Goal: Task Accomplishment & Management: Complete application form

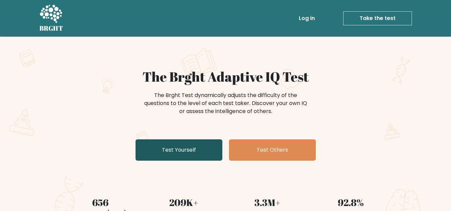
drag, startPoint x: 0, startPoint y: 0, endPoint x: 185, endPoint y: 149, distance: 237.9
click at [185, 149] on link "Test Yourself" at bounding box center [178, 149] width 87 height 21
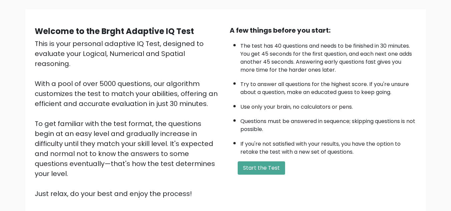
scroll to position [67, 0]
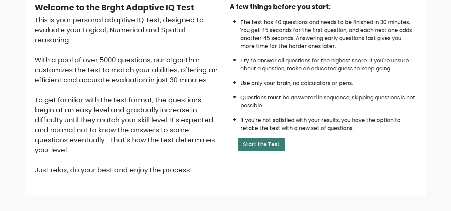
click at [256, 148] on button "Start the Test" at bounding box center [260, 144] width 47 height 13
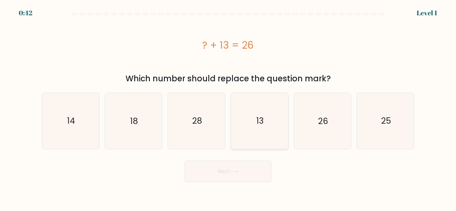
click at [266, 123] on icon "13" at bounding box center [259, 121] width 56 height 56
click at [228, 107] on input "d. 13" at bounding box center [228, 107] width 0 height 2
radio input "true"
click at [248, 170] on button "Next" at bounding box center [227, 171] width 87 height 21
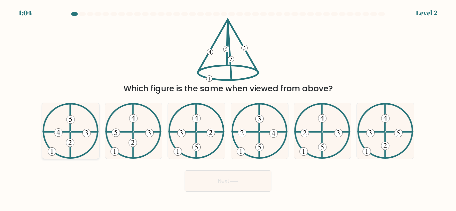
click at [70, 129] on 610 at bounding box center [70, 117] width 0 height 27
click at [228, 107] on input "a." at bounding box center [228, 107] width 0 height 2
radio input "true"
click at [213, 177] on button "Next" at bounding box center [227, 180] width 87 height 21
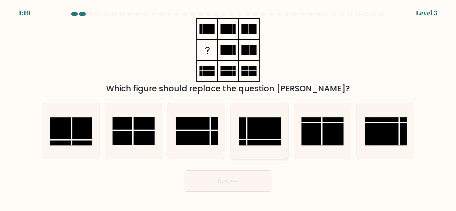
click at [259, 126] on rect at bounding box center [260, 131] width 42 height 28
click at [228, 107] on input "d." at bounding box center [228, 107] width 0 height 2
radio input "true"
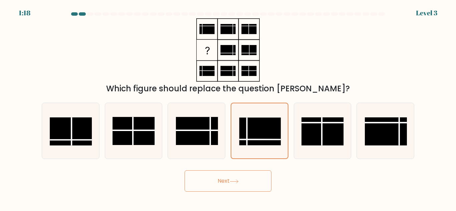
click at [245, 188] on button "Next" at bounding box center [227, 180] width 87 height 21
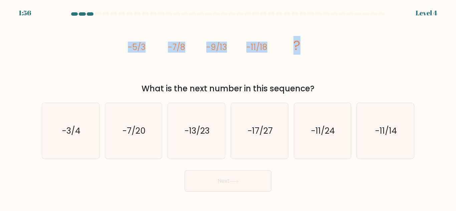
drag, startPoint x: 129, startPoint y: 47, endPoint x: 306, endPoint y: 49, distance: 177.4
click at [306, 49] on icon "image/svg+xml -5/3 -7/8 -9/13 -11/18 ?" at bounding box center [228, 49] width 200 height 63
copy g "-5/3 -7/8 -9/13 -11/18 ?"
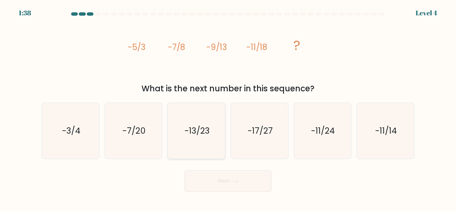
click at [201, 138] on icon "-13/23" at bounding box center [196, 131] width 56 height 56
click at [228, 107] on input "c. -13/23" at bounding box center [228, 107] width 0 height 2
radio input "true"
click at [227, 183] on button "Next" at bounding box center [227, 180] width 87 height 21
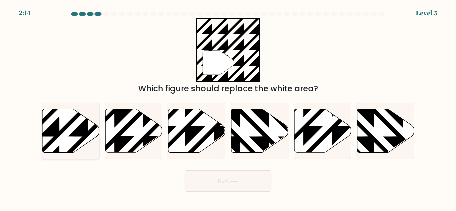
click at [63, 133] on icon at bounding box center [70, 131] width 57 height 44
click at [228, 107] on input "a." at bounding box center [228, 107] width 0 height 2
radio input "true"
click at [239, 187] on button "Next" at bounding box center [227, 180] width 87 height 21
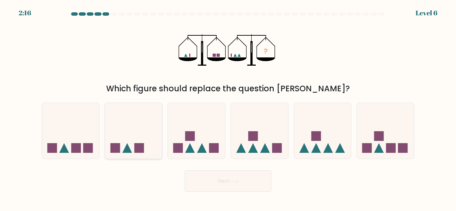
click at [153, 135] on icon at bounding box center [133, 130] width 57 height 47
click at [228, 107] on input "b." at bounding box center [228, 107] width 0 height 2
radio input "true"
click at [240, 181] on button "Next" at bounding box center [227, 180] width 87 height 21
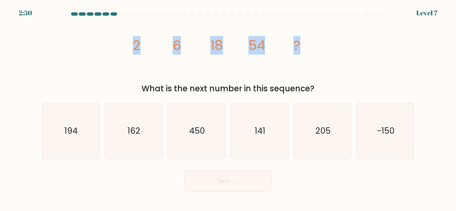
drag, startPoint x: 134, startPoint y: 44, endPoint x: 313, endPoint y: 42, distance: 178.8
click at [313, 42] on icon "image/svg+xml 2 6 18 54 ?" at bounding box center [228, 49] width 200 height 63
copy g "2 6 18 54 ?"
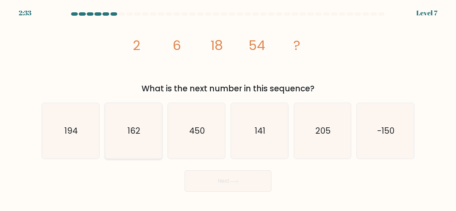
click at [143, 133] on icon "162" at bounding box center [133, 131] width 56 height 56
click at [228, 107] on input "b. 162" at bounding box center [228, 107] width 0 height 2
radio input "true"
click at [231, 181] on button "Next" at bounding box center [227, 180] width 87 height 21
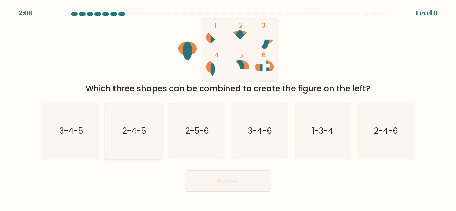
click at [133, 129] on text "2-4-5" at bounding box center [134, 131] width 24 height 12
click at [228, 107] on input "b. 2-4-5" at bounding box center [228, 107] width 0 height 2
radio input "true"
click at [204, 133] on text "2-5-6" at bounding box center [197, 131] width 24 height 12
click at [228, 107] on input "c. 2-5-6" at bounding box center [228, 107] width 0 height 2
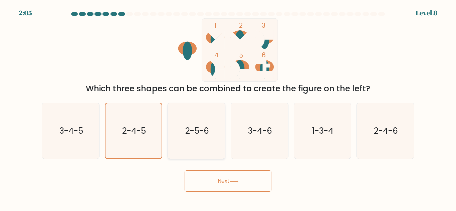
radio input "true"
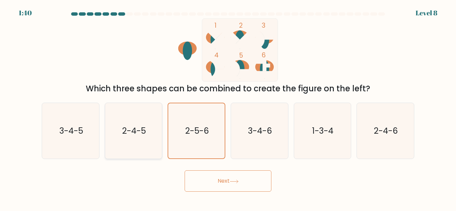
click at [144, 144] on icon "2-4-5" at bounding box center [133, 131] width 56 height 56
click at [228, 107] on input "b. 2-4-5" at bounding box center [228, 107] width 0 height 2
radio input "true"
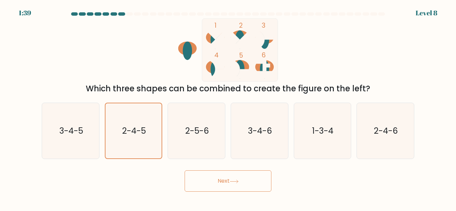
click at [213, 178] on button "Next" at bounding box center [227, 180] width 87 height 21
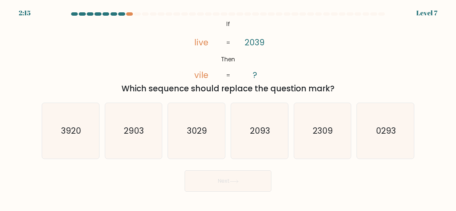
drag, startPoint x: 183, startPoint y: 37, endPoint x: 334, endPoint y: 86, distance: 159.2
click at [334, 86] on div "@import url('[URL][DOMAIN_NAME]); If Then live vile 2039 ? = = Which sequence s…" at bounding box center [228, 56] width 380 height 76
copy div "live vile 2039 ? = = Which sequence should replace the question mark?"
click at [219, 24] on icon "@import url('[URL][DOMAIN_NAME]); If Then live vile 2039 ? = =" at bounding box center [227, 49] width 103 height 63
drag, startPoint x: 219, startPoint y: 21, endPoint x: 343, endPoint y: 90, distance: 142.3
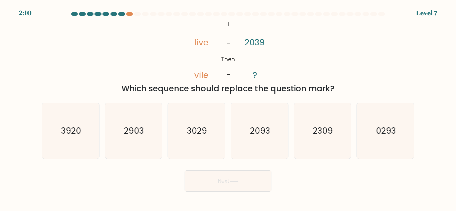
click at [343, 90] on div "@import url('[URL][DOMAIN_NAME]); If Then live vile 2039 ? = = Which sequence s…" at bounding box center [228, 56] width 380 height 76
copy div "If Then live vile 2039 ? = = Which sequence should replace the question mark?"
click at [95, 85] on div "Which sequence should replace the question mark?" at bounding box center [228, 89] width 364 height 12
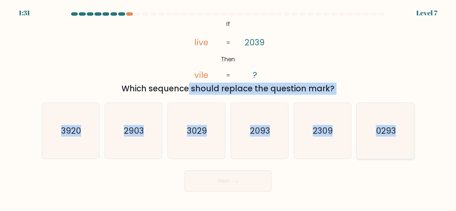
drag, startPoint x: 45, startPoint y: 95, endPoint x: 399, endPoint y: 133, distance: 355.5
click at [399, 133] on form "If ?" at bounding box center [228, 101] width 456 height 179
copy form "Which sequence should replace the question mark? a. 3920 b. 2903 c. 3029 d. 209…"
click at [89, 120] on icon "3920" at bounding box center [71, 131] width 56 height 56
click at [228, 107] on input "a. 3920" at bounding box center [228, 107] width 0 height 2
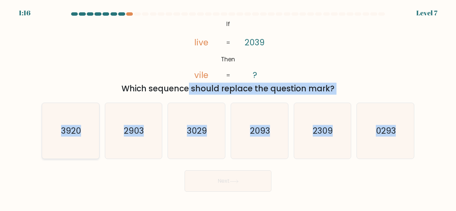
radio input "true"
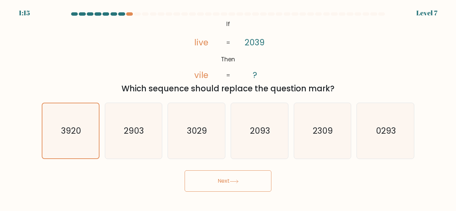
click at [220, 191] on button "Next" at bounding box center [227, 180] width 87 height 21
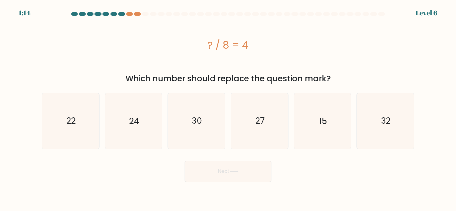
click at [248, 180] on button "Next" at bounding box center [227, 171] width 87 height 21
click at [163, 52] on div "? / 8 = 4" at bounding box center [228, 45] width 372 height 15
click at [376, 121] on icon "32" at bounding box center [385, 121] width 56 height 56
click at [228, 107] on input "f. 32" at bounding box center [228, 107] width 0 height 2
radio input "true"
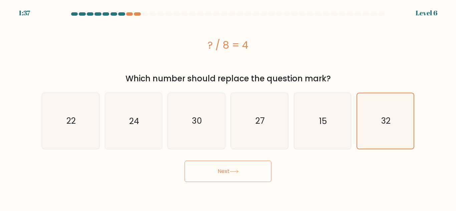
click at [247, 172] on button "Next" at bounding box center [227, 171] width 87 height 21
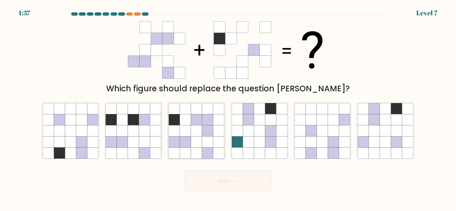
click at [204, 141] on icon at bounding box center [207, 141] width 11 height 11
click at [228, 107] on input "c." at bounding box center [228, 107] width 0 height 2
radio input "true"
click at [207, 179] on button "Next" at bounding box center [227, 180] width 87 height 21
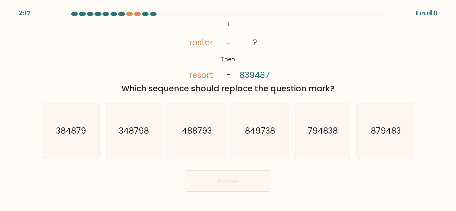
drag, startPoint x: 207, startPoint y: 179, endPoint x: 286, endPoint y: 22, distance: 176.6
click at [286, 22] on form "If ?" at bounding box center [228, 101] width 456 height 179
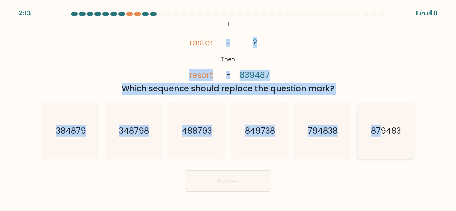
drag, startPoint x: 213, startPoint y: 24, endPoint x: 382, endPoint y: 132, distance: 200.9
click at [382, 132] on form "If ?" at bounding box center [228, 101] width 456 height 179
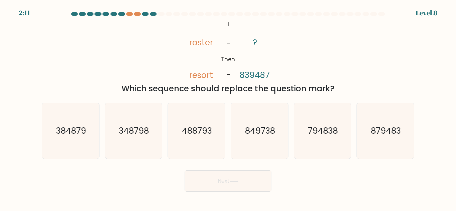
click at [224, 25] on icon "@import url('[URL][DOMAIN_NAME]); If Then roster resort ? 839487 = =" at bounding box center [227, 49] width 103 height 63
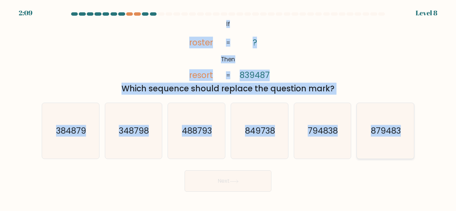
drag, startPoint x: 222, startPoint y: 21, endPoint x: 409, endPoint y: 139, distance: 220.8
click at [409, 139] on form "If ?" at bounding box center [228, 101] width 456 height 179
copy form "If Then roster resort ? 839487 = = Which sequence should replace the question m…"
click at [266, 132] on text "849738" at bounding box center [260, 131] width 30 height 12
click at [228, 107] on input "d. 849738" at bounding box center [228, 107] width 0 height 2
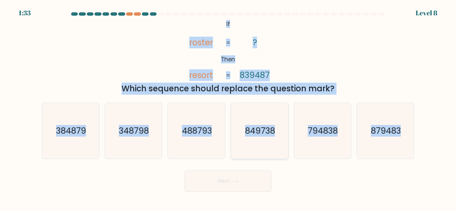
radio input "true"
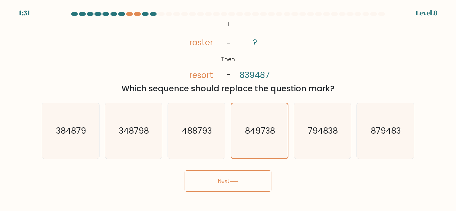
click at [256, 184] on button "Next" at bounding box center [227, 180] width 87 height 21
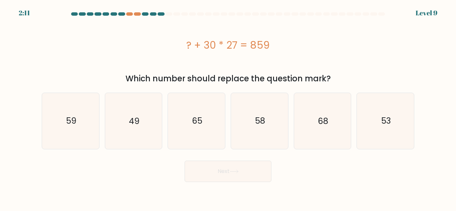
drag, startPoint x: 182, startPoint y: 42, endPoint x: 271, endPoint y: 41, distance: 89.0
click at [271, 41] on div "? + 30 * 27 = 859" at bounding box center [228, 45] width 372 height 15
copy div "? + 30 * 27 = 859"
click at [141, 124] on icon "49" at bounding box center [133, 121] width 56 height 56
click at [228, 107] on input "b. 49" at bounding box center [228, 107] width 0 height 2
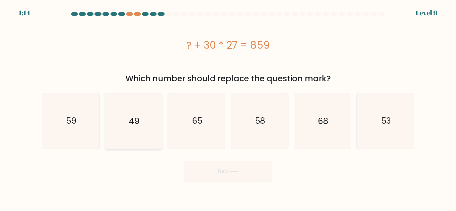
radio input "true"
click at [223, 179] on button "Next" at bounding box center [227, 171] width 87 height 21
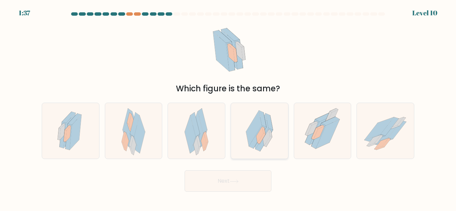
click at [264, 142] on icon at bounding box center [265, 138] width 7 height 16
click at [228, 107] on input "d." at bounding box center [228, 107] width 0 height 2
radio input "true"
click at [242, 176] on button "Next" at bounding box center [227, 180] width 87 height 21
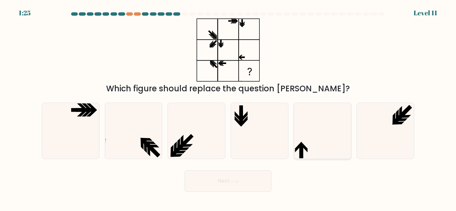
click at [302, 135] on icon at bounding box center [322, 131] width 56 height 56
click at [228, 107] on input "e." at bounding box center [228, 107] width 0 height 2
radio input "true"
click at [250, 173] on button "Next" at bounding box center [227, 180] width 87 height 21
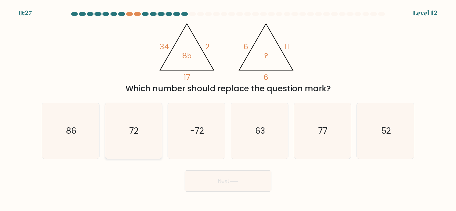
click at [125, 118] on icon "72" at bounding box center [133, 131] width 56 height 56
click at [228, 107] on input "b. 72" at bounding box center [228, 107] width 0 height 2
radio input "true"
click at [235, 185] on button "Next" at bounding box center [227, 180] width 87 height 21
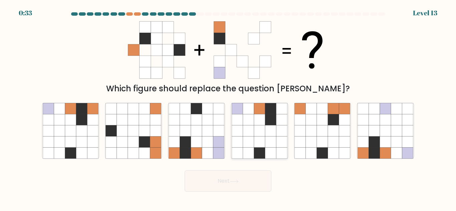
click at [270, 128] on icon at bounding box center [270, 130] width 11 height 11
click at [228, 107] on input "d." at bounding box center [228, 107] width 0 height 2
radio input "true"
click at [245, 181] on button "Next" at bounding box center [227, 180] width 87 height 21
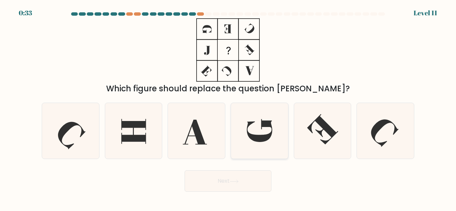
click at [259, 140] on icon at bounding box center [258, 130] width 25 height 23
click at [228, 107] on input "d." at bounding box center [228, 107] width 0 height 2
radio input "true"
click at [250, 181] on button "Next" at bounding box center [227, 180] width 87 height 21
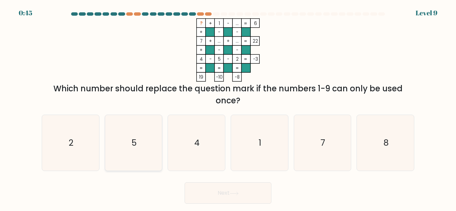
click at [153, 142] on icon "5" at bounding box center [133, 143] width 56 height 56
click at [228, 107] on input "b. 5" at bounding box center [228, 107] width 0 height 2
radio input "true"
click at [240, 190] on button "Next" at bounding box center [227, 192] width 87 height 21
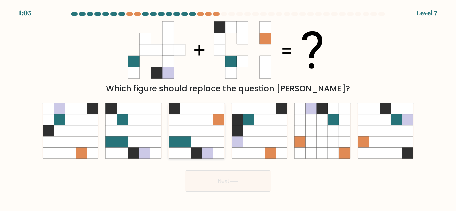
click at [194, 138] on icon at bounding box center [196, 141] width 11 height 11
click at [228, 107] on input "c." at bounding box center [228, 107] width 0 height 2
radio input "true"
click at [214, 177] on button "Next" at bounding box center [227, 180] width 87 height 21
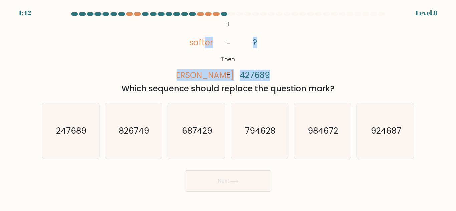
drag, startPoint x: 205, startPoint y: 20, endPoint x: 353, endPoint y: 80, distance: 159.6
click at [353, 80] on div "@import url('[URL][DOMAIN_NAME]); If Then softer [PERSON_NAME] ? 427689 = = Whi…" at bounding box center [228, 56] width 380 height 76
drag, startPoint x: 224, startPoint y: 22, endPoint x: 352, endPoint y: 93, distance: 146.3
click at [352, 93] on div "@import url('[URL][DOMAIN_NAME]); If Then softer [PERSON_NAME] ? 427689 = = Whi…" at bounding box center [228, 56] width 380 height 76
copy div "If Then softer [PERSON_NAME] ? 427689 = = Which sequence should replace the que…"
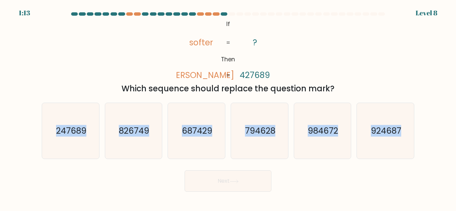
drag, startPoint x: 53, startPoint y: 100, endPoint x: 428, endPoint y: 150, distance: 377.9
click at [428, 150] on form "If ?" at bounding box center [228, 101] width 456 height 179
copy div "247689 b. 826749 c. 687429 d. 794628 e. 984672 f. 924687"
click at [256, 134] on text "794628" at bounding box center [259, 131] width 30 height 12
click at [228, 107] on input "d. 794628" at bounding box center [228, 107] width 0 height 2
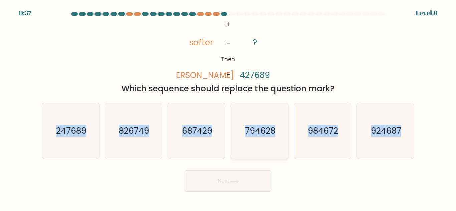
radio input "true"
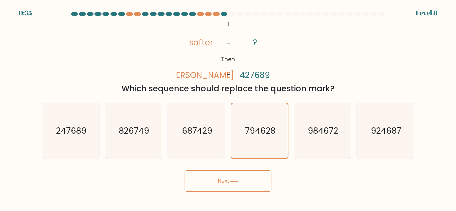
click at [238, 181] on icon at bounding box center [234, 181] width 8 height 3
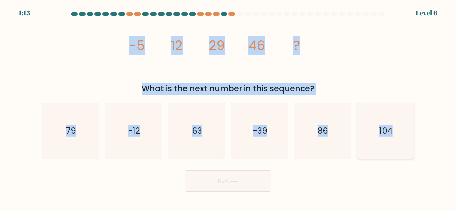
drag, startPoint x: 106, startPoint y: 39, endPoint x: 408, endPoint y: 123, distance: 313.3
click at [408, 123] on form at bounding box center [228, 101] width 456 height 179
copy form "-5 12 29 46 ? What is the next number in this sequence? a. 79 b. -12 c. 63 d. -…"
click at [210, 142] on icon "63" at bounding box center [196, 131] width 56 height 56
click at [228, 107] on input "c. 63" at bounding box center [228, 107] width 0 height 2
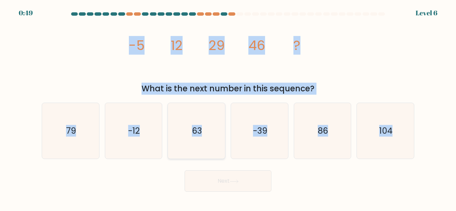
radio input "true"
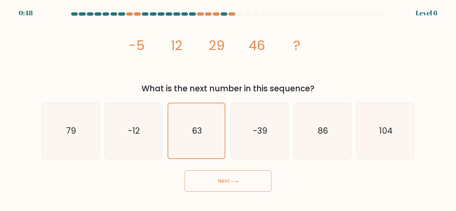
click at [231, 176] on button "Next" at bounding box center [227, 180] width 87 height 21
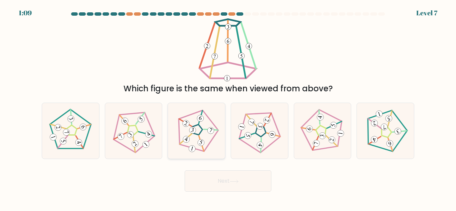
click at [193, 152] on icon at bounding box center [196, 131] width 45 height 45
click at [228, 107] on input "c." at bounding box center [228, 107] width 0 height 2
radio input "true"
click at [218, 182] on button "Next" at bounding box center [227, 180] width 87 height 21
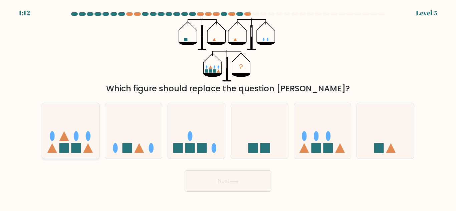
click at [75, 140] on ellipse at bounding box center [76, 136] width 5 height 10
click at [228, 107] on input "a." at bounding box center [228, 107] width 0 height 2
radio input "true"
click at [240, 188] on button "Next" at bounding box center [227, 180] width 87 height 21
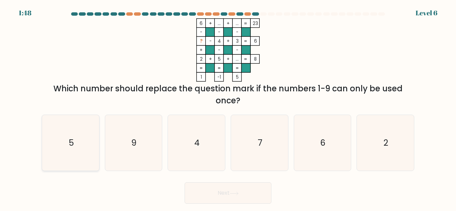
click at [89, 135] on icon "5" at bounding box center [71, 143] width 56 height 56
click at [228, 107] on input "a. 5" at bounding box center [228, 107] width 0 height 2
radio input "true"
click at [230, 188] on button "Next" at bounding box center [227, 192] width 87 height 21
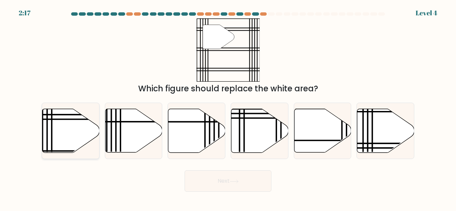
click at [87, 119] on line at bounding box center [88, 119] width 115 height 0
click at [228, 107] on input "a." at bounding box center [228, 107] width 0 height 2
radio input "true"
click at [231, 183] on icon at bounding box center [233, 182] width 9 height 4
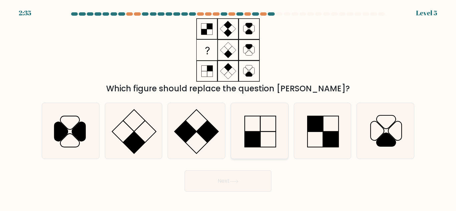
click at [246, 122] on icon at bounding box center [259, 131] width 56 height 56
click at [228, 107] on input "d." at bounding box center [228, 107] width 0 height 2
radio input "true"
click at [237, 176] on button "Next" at bounding box center [227, 180] width 87 height 21
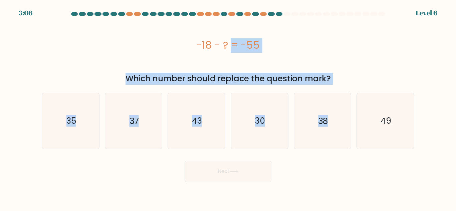
drag, startPoint x: 191, startPoint y: 42, endPoint x: 339, endPoint y: 87, distance: 155.1
click at [339, 87] on form "a." at bounding box center [228, 97] width 456 height 170
click at [328, 76] on div "Which number should replace the question mark?" at bounding box center [228, 79] width 364 height 12
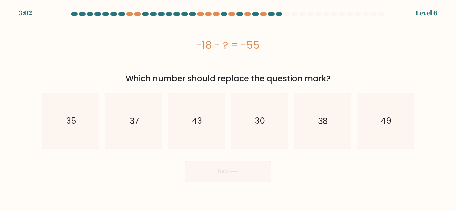
drag, startPoint x: 197, startPoint y: 42, endPoint x: 334, endPoint y: 74, distance: 140.3
click at [334, 74] on div "-18 - ? = -55 Which number should replace the question mark?" at bounding box center [228, 51] width 380 height 66
click at [144, 123] on icon "37" at bounding box center [133, 121] width 56 height 56
click at [228, 107] on input "b. 37" at bounding box center [228, 107] width 0 height 2
radio input "true"
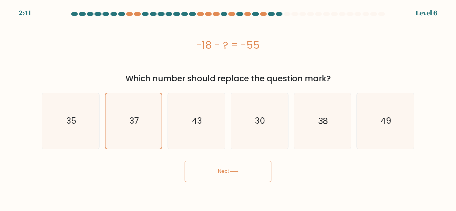
click at [214, 167] on button "Next" at bounding box center [227, 171] width 87 height 21
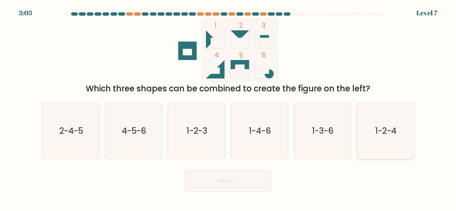
click at [382, 133] on text "1-2-4" at bounding box center [385, 131] width 21 height 12
click at [228, 107] on input "f. 1-2-4" at bounding box center [228, 107] width 0 height 2
radio input "true"
click at [247, 182] on button "Next" at bounding box center [227, 180] width 87 height 21
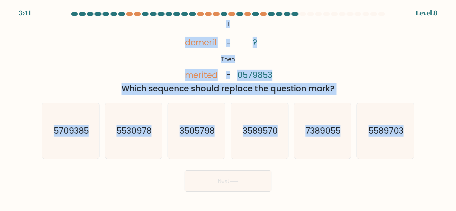
drag, startPoint x: 225, startPoint y: 23, endPoint x: 421, endPoint y: 120, distance: 218.8
click at [421, 120] on form "If ?" at bounding box center [228, 101] width 456 height 179
click at [252, 138] on icon "3589570" at bounding box center [259, 131] width 56 height 56
click at [228, 107] on input "d. 3589570" at bounding box center [228, 107] width 0 height 2
radio input "true"
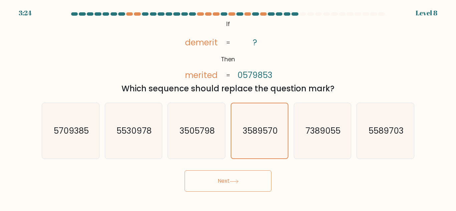
click at [236, 184] on button "Next" at bounding box center [227, 180] width 87 height 21
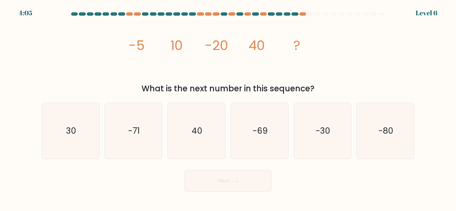
drag, startPoint x: 129, startPoint y: 40, endPoint x: 343, endPoint y: 94, distance: 221.1
click at [343, 94] on div "image/svg+xml -5 10 -20 40 ? What is the next number in this sequence?" at bounding box center [228, 56] width 380 height 76
click at [387, 145] on icon "-80" at bounding box center [385, 131] width 56 height 56
click at [228, 107] on input "f. -80" at bounding box center [228, 107] width 0 height 2
radio input "true"
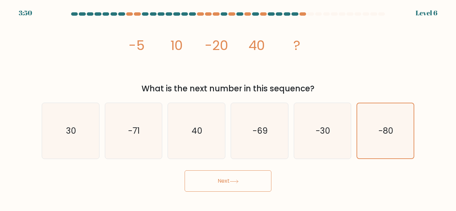
click at [246, 188] on button "Next" at bounding box center [227, 180] width 87 height 21
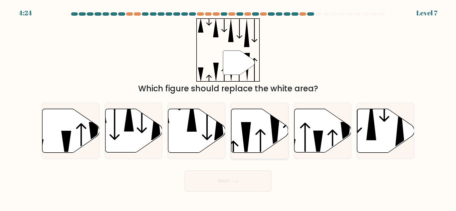
click at [245, 137] on icon at bounding box center [246, 143] width 10 height 43
click at [228, 107] on input "d." at bounding box center [228, 107] width 0 height 2
radio input "true"
click at [253, 190] on button "Next" at bounding box center [227, 180] width 87 height 21
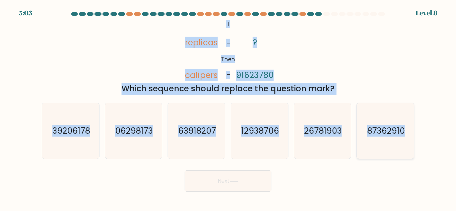
drag, startPoint x: 225, startPoint y: 20, endPoint x: 402, endPoint y: 135, distance: 211.0
click at [402, 135] on form "If ?" at bounding box center [228, 101] width 456 height 179
click at [359, 131] on icon "87362910" at bounding box center [385, 131] width 56 height 56
click at [228, 107] on input "f. 87362910" at bounding box center [228, 107] width 0 height 2
radio input "true"
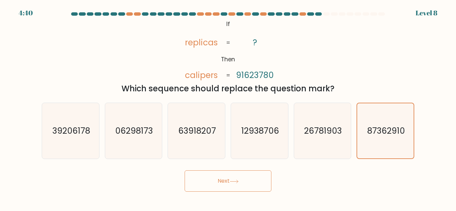
click at [241, 175] on button "Next" at bounding box center [227, 180] width 87 height 21
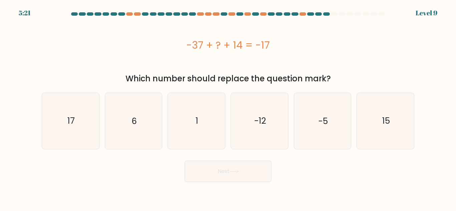
drag, startPoint x: 182, startPoint y: 40, endPoint x: 353, endPoint y: 76, distance: 174.1
click at [353, 76] on div "-37 + ? + 14 = -17 Which number should replace the question mark?" at bounding box center [228, 51] width 380 height 66
click at [131, 125] on icon "6" at bounding box center [133, 121] width 56 height 56
click at [228, 107] on input "b. 6" at bounding box center [228, 107] width 0 height 2
radio input "true"
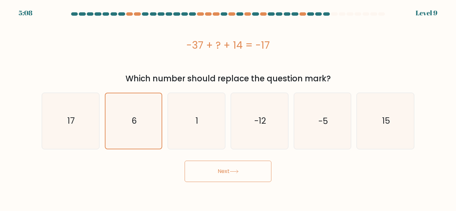
click at [223, 179] on button "Next" at bounding box center [227, 171] width 87 height 21
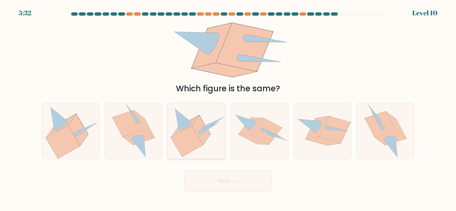
click at [205, 139] on icon at bounding box center [201, 130] width 19 height 30
click at [228, 107] on input "c." at bounding box center [228, 107] width 0 height 2
radio input "true"
click at [217, 182] on button "Next" at bounding box center [227, 180] width 87 height 21
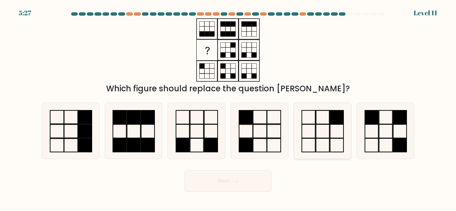
click at [319, 126] on icon at bounding box center [322, 131] width 56 height 56
click at [228, 107] on input "e." at bounding box center [228, 107] width 0 height 2
radio input "true"
click at [242, 176] on button "Next" at bounding box center [227, 180] width 87 height 21
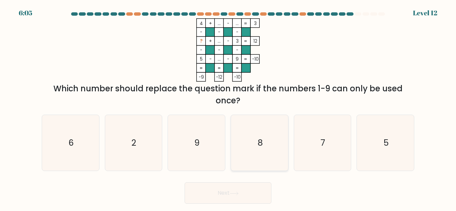
click at [259, 160] on icon "8" at bounding box center [259, 143] width 56 height 56
click at [228, 107] on input "d. 8" at bounding box center [228, 107] width 0 height 2
radio input "true"
click at [259, 160] on icon "8" at bounding box center [259, 142] width 55 height 55
click at [228, 107] on input "d. 8" at bounding box center [228, 107] width 0 height 2
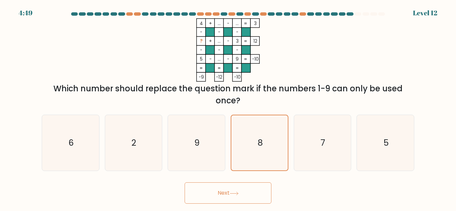
click at [208, 186] on button "Next" at bounding box center [227, 192] width 87 height 21
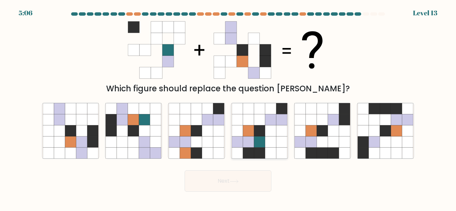
click at [246, 131] on icon at bounding box center [247, 130] width 11 height 11
click at [228, 107] on input "d." at bounding box center [228, 107] width 0 height 2
radio input "true"
click at [241, 172] on button "Next" at bounding box center [227, 180] width 87 height 21
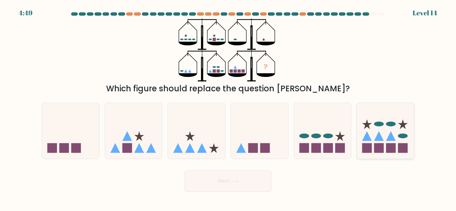
click at [375, 120] on icon at bounding box center [384, 130] width 57 height 47
click at [228, 107] on input "f." at bounding box center [228, 107] width 0 height 2
radio input "true"
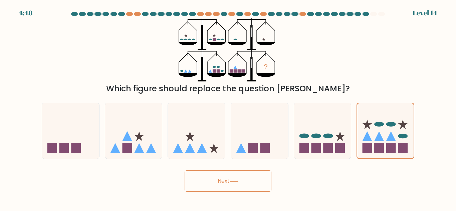
click at [248, 179] on button "Next" at bounding box center [227, 180] width 87 height 21
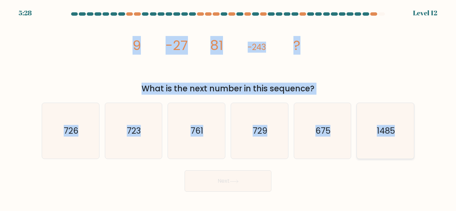
drag, startPoint x: 128, startPoint y: 40, endPoint x: 398, endPoint y: 121, distance: 282.3
click at [398, 121] on form at bounding box center [228, 101] width 456 height 179
click at [256, 116] on icon "729" at bounding box center [259, 131] width 56 height 56
click at [228, 107] on input "d. 729" at bounding box center [228, 107] width 0 height 2
radio input "true"
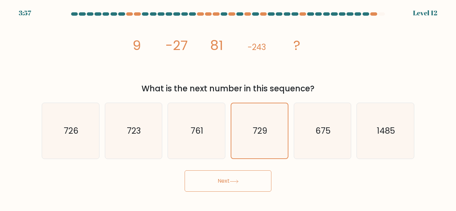
click at [230, 186] on button "Next" at bounding box center [227, 180] width 87 height 21
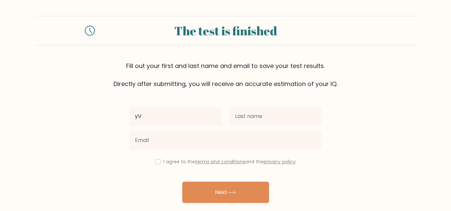
type input "y"
type input "[PERSON_NAME]"
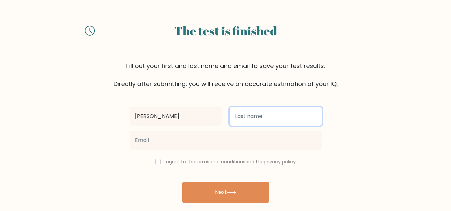
click at [246, 123] on input "text" at bounding box center [275, 116] width 92 height 19
type input "Sipalay"
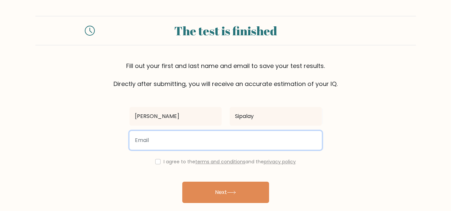
click at [205, 139] on input "email" at bounding box center [225, 140] width 192 height 19
type input "sipalayy@gmail.com"
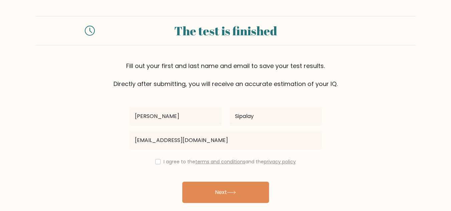
click at [159, 163] on div "I agree to the terms and conditions and the privacy policy" at bounding box center [225, 162] width 200 height 8
click at [155, 161] on input "checkbox" at bounding box center [157, 161] width 5 height 5
checkbox input "true"
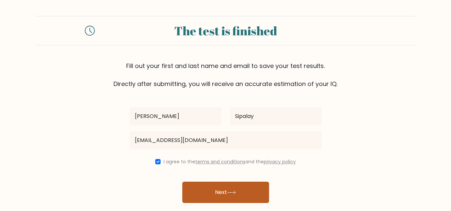
click at [211, 187] on button "Next" at bounding box center [225, 192] width 87 height 21
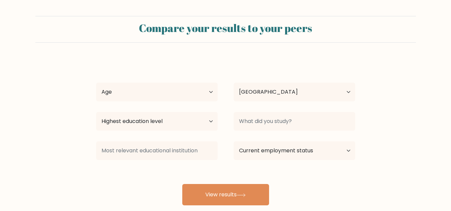
select select "PH"
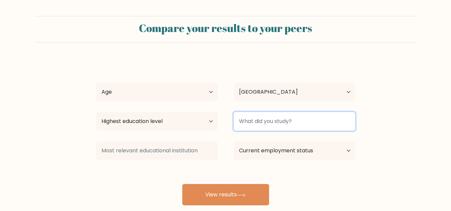
click at [258, 122] on input at bounding box center [293, 121] width 121 height 19
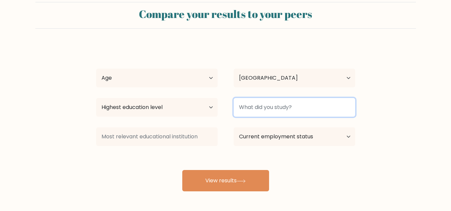
scroll to position [14, 0]
type input "P"
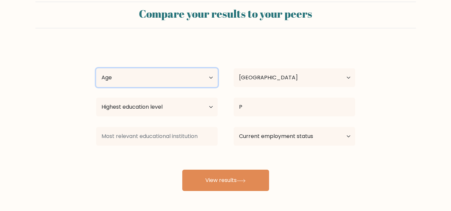
click at [170, 73] on select "Age Under 18 years old 18-24 years old 25-34 years old 35-44 years old 45-54 ye…" at bounding box center [156, 77] width 121 height 19
click at [96, 68] on select "Age Under 18 years old 18-24 years old 25-34 years old 35-44 years old 45-54 ye…" at bounding box center [156, 77] width 121 height 19
click at [183, 82] on select "Age Under 18 years old 18-24 years old 25-34 years old 35-44 years old 45-54 ye…" at bounding box center [156, 77] width 121 height 19
select select "18_24"
click at [96, 68] on select "Age Under 18 years old 18-24 years old 25-34 years old 35-44 years old 45-54 ye…" at bounding box center [156, 77] width 121 height 19
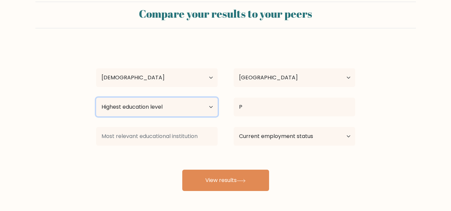
click at [167, 106] on select "Highest education level No schooling Primary Lower Secondary Upper Secondary Oc…" at bounding box center [156, 107] width 121 height 19
select select "bachelors_degree"
click at [96, 98] on select "Highest education level No schooling Primary Lower Secondary Upper Secondary Oc…" at bounding box center [156, 107] width 121 height 19
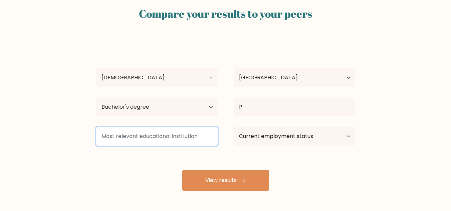
click at [162, 142] on input at bounding box center [156, 136] width 121 height 19
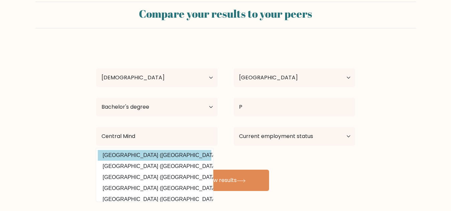
click at [171, 159] on div "Yvonne Sipalay Age Under 18 years old 18-24 years old 25-34 years old 35-44 yea…" at bounding box center [225, 117] width 267 height 147
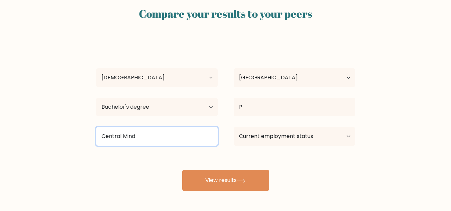
click at [171, 140] on input "Central Mind" at bounding box center [156, 136] width 121 height 19
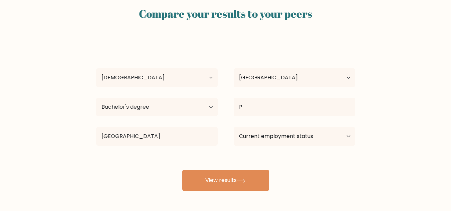
click at [169, 152] on div "Yvonne Sipalay Age Under 18 years old 18-24 years old 25-34 years old 35-44 yea…" at bounding box center [225, 117] width 267 height 147
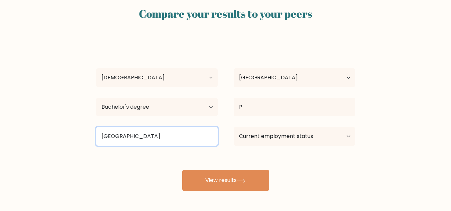
click at [160, 140] on input "Central Mindanao" at bounding box center [156, 136] width 121 height 19
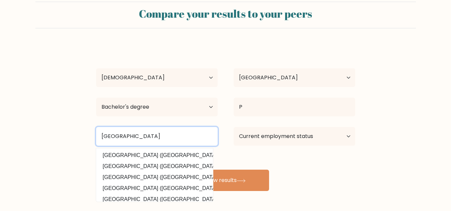
type input "Central Mindanao University"
click at [182, 170] on button "View results" at bounding box center [225, 180] width 87 height 21
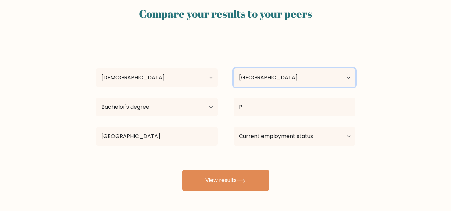
click at [274, 78] on select "Country Afghanistan Albania Algeria American Samoa Andorra Angola Anguilla Anta…" at bounding box center [293, 77] width 121 height 19
click at [401, 89] on form "Compare your results to your peers Yvonne Sipalay Age Under 18 years old 18-24 …" at bounding box center [225, 96] width 451 height 189
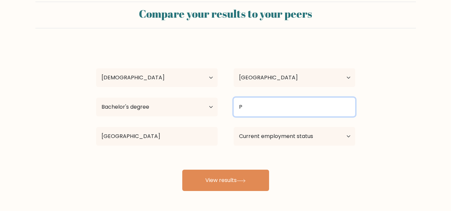
click at [328, 108] on input "P" at bounding box center [293, 107] width 121 height 19
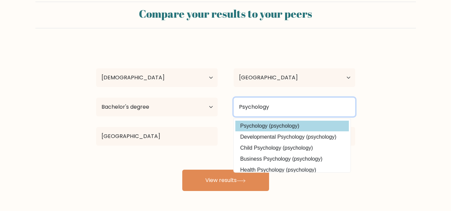
type input "Psychology"
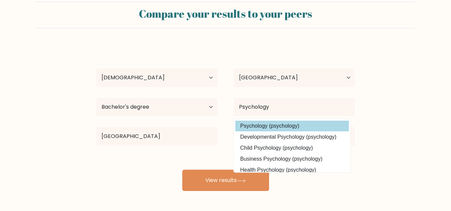
click at [305, 130] on div "Yvonne Sipalay Age Under 18 years old 18-24 years old 25-34 years old 35-44 yea…" at bounding box center [225, 117] width 267 height 147
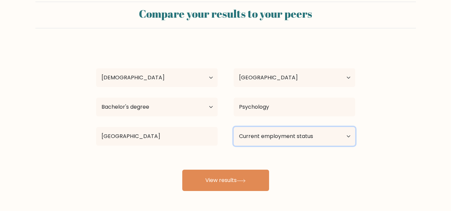
click at [289, 144] on select "Current employment status Employed Student Retired Other / prefer not to answer" at bounding box center [293, 136] width 121 height 19
select select "student"
click at [233, 127] on select "Current employment status Employed Student Retired Other / prefer not to answer" at bounding box center [293, 136] width 121 height 19
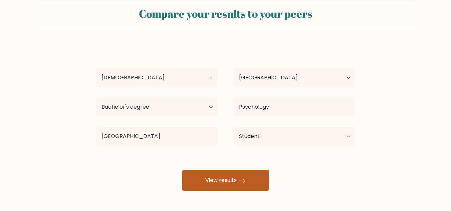
click at [241, 174] on button "View results" at bounding box center [225, 180] width 87 height 21
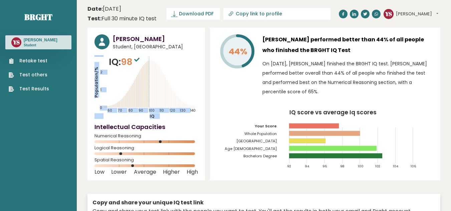
drag, startPoint x: 143, startPoint y: 66, endPoint x: 167, endPoint y: 79, distance: 27.9
click at [167, 79] on div "IQ: 98 Population/% IQ 0 1 2 60 70 80 90 100 110 120 130 140" at bounding box center [145, 87] width 103 height 64
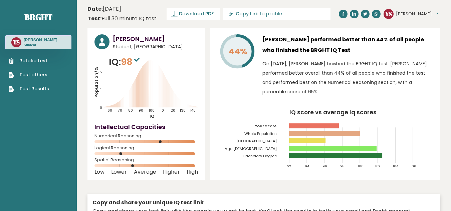
click at [167, 79] on icon "Population/% IQ 0 1 2 60 70 80 90 100 110 120 130 140" at bounding box center [145, 87] width 103 height 64
click at [222, 101] on div "44% Yvonne Sipalay performed better than 44% of all people who finished the BRG…" at bounding box center [325, 104] width 230 height 153
